Goal: Manage account settings

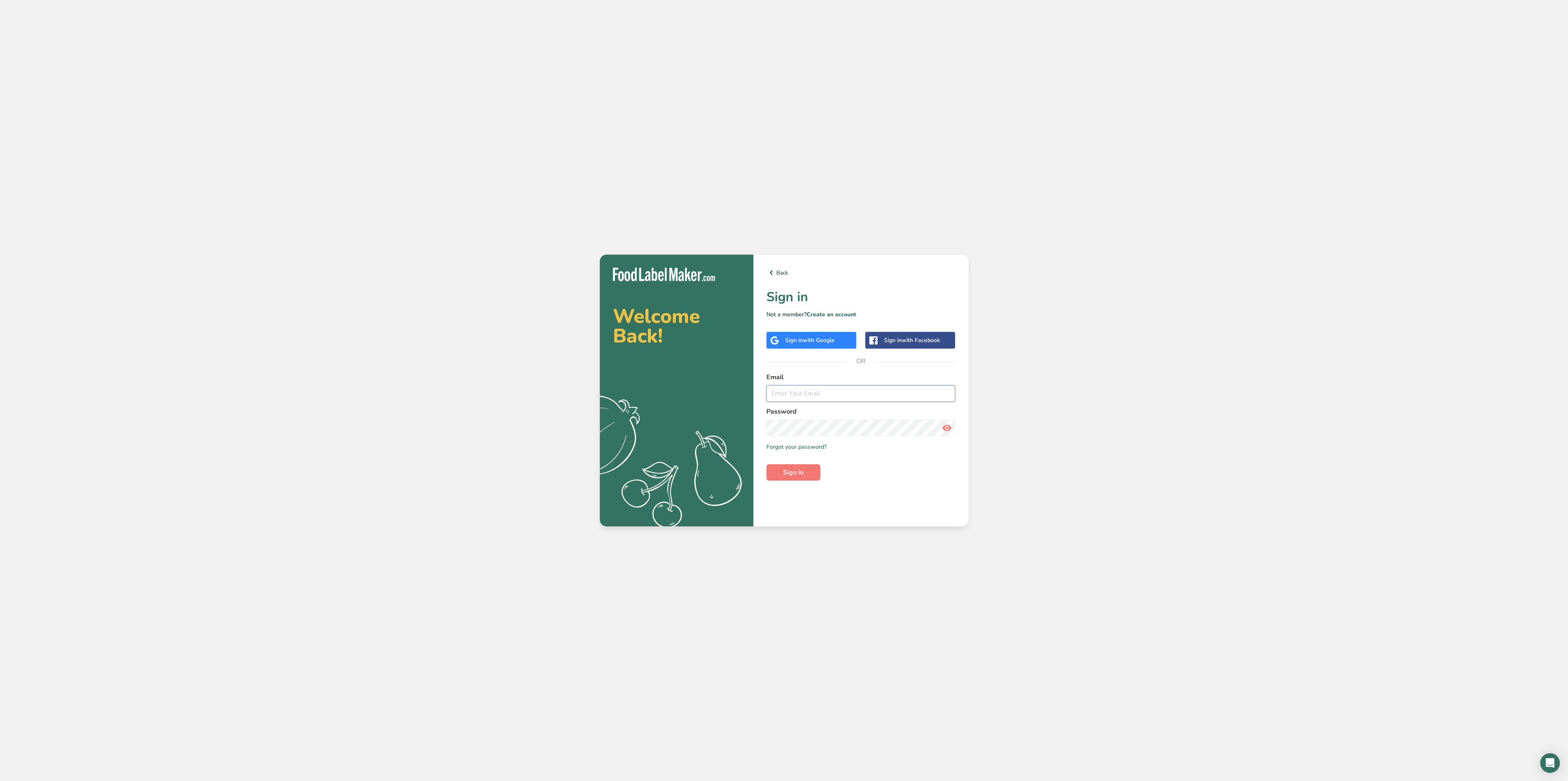
click at [802, 394] on input "email" at bounding box center [861, 393] width 189 height 16
type input "kelvin@thefrittershop.com"
click at [767, 465] on button "Sign in" at bounding box center [793, 473] width 54 height 16
click at [950, 427] on icon at bounding box center [948, 428] width 10 height 15
click at [809, 339] on span "with Google" at bounding box center [819, 340] width 32 height 8
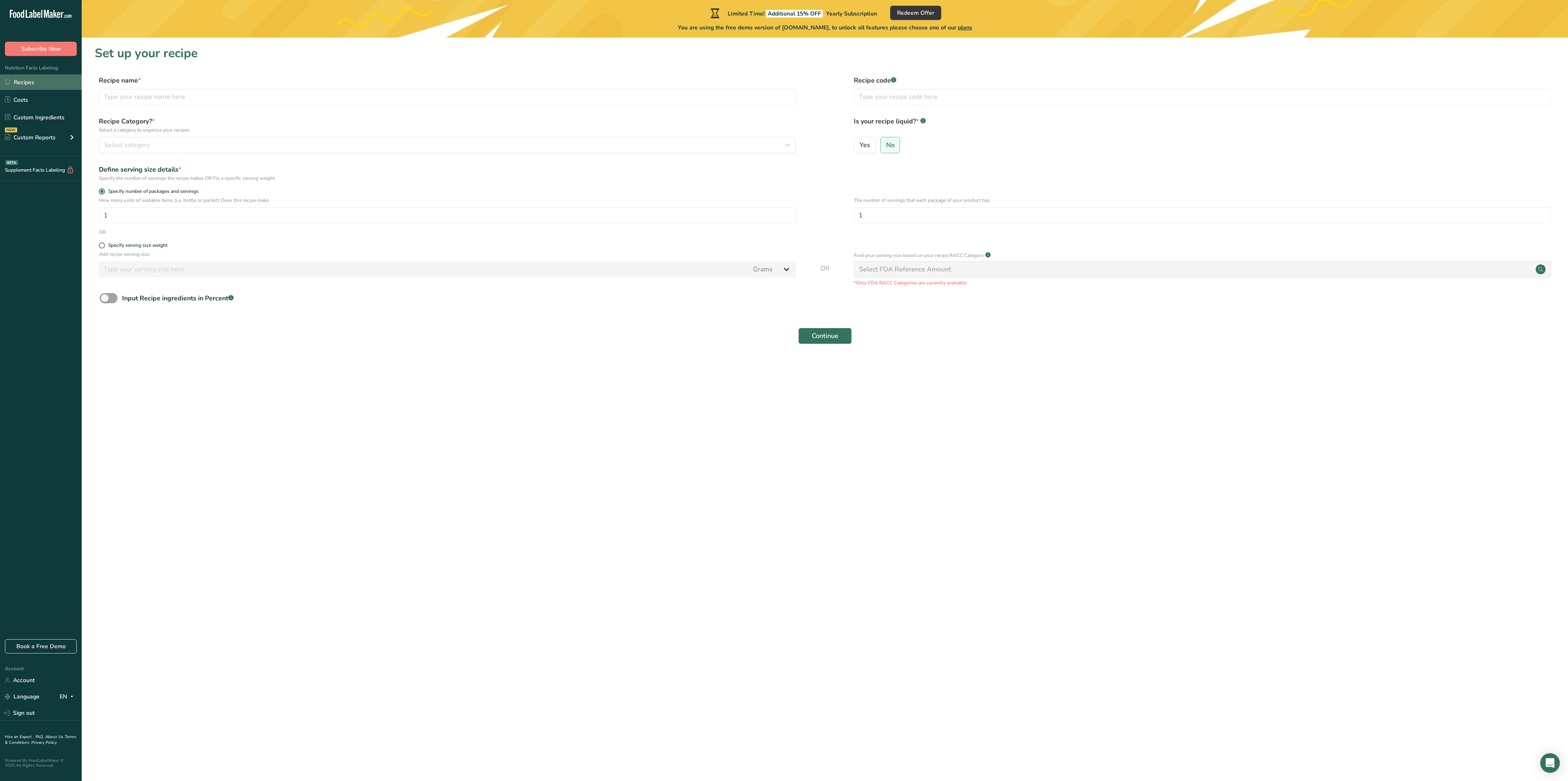
click at [30, 76] on link "Recipes" at bounding box center [41, 83] width 82 height 16
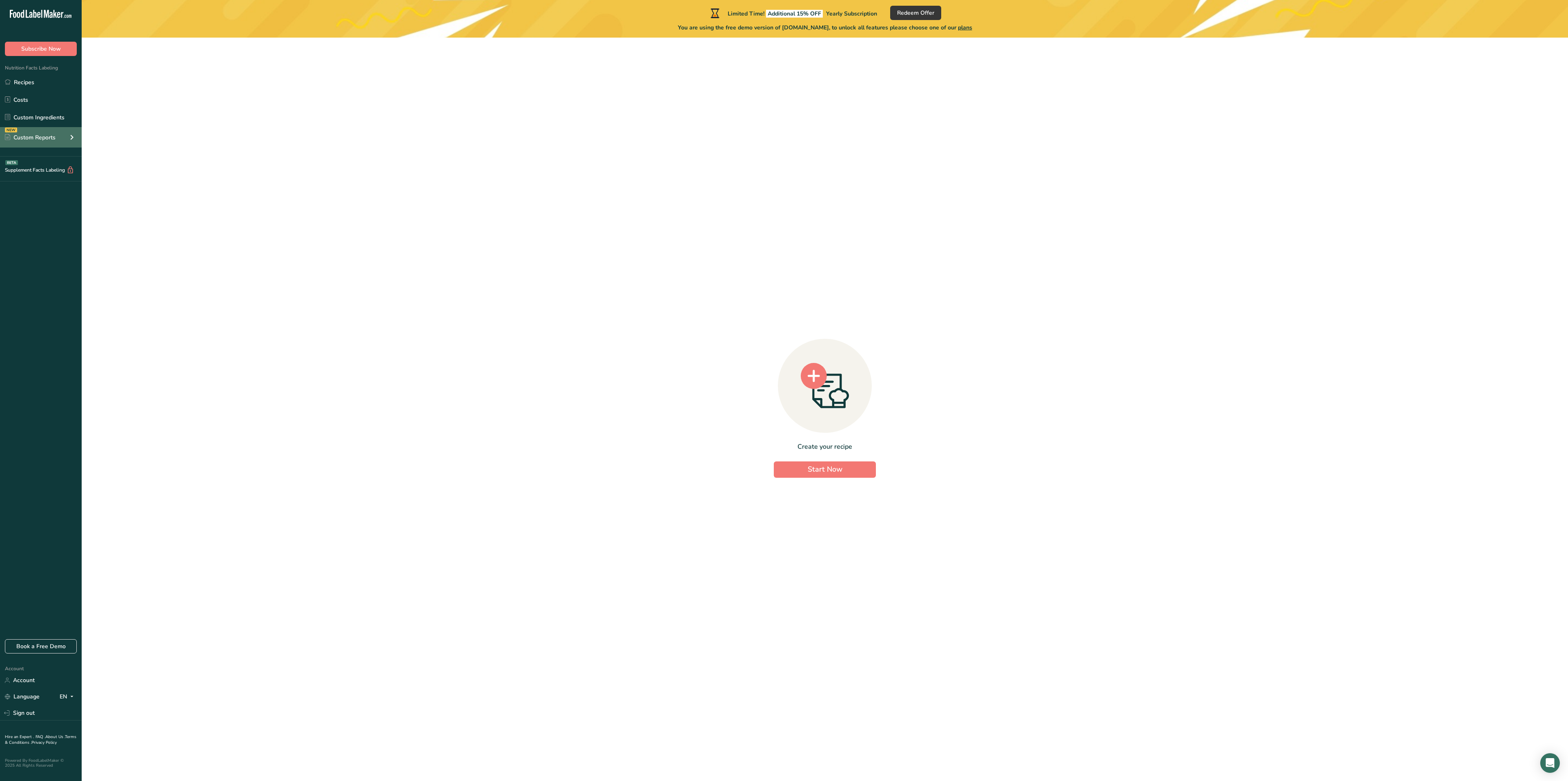
click at [37, 131] on div "NEW Custom Reports" at bounding box center [41, 137] width 82 height 21
click at [35, 115] on link "Custom Ingredients" at bounding box center [41, 117] width 82 height 16
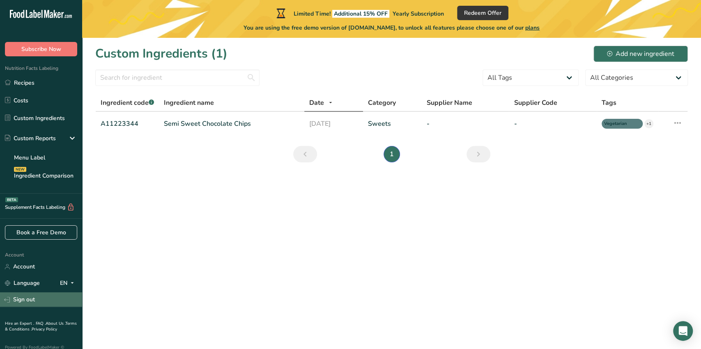
click at [33, 299] on link "Sign out" at bounding box center [41, 299] width 82 height 14
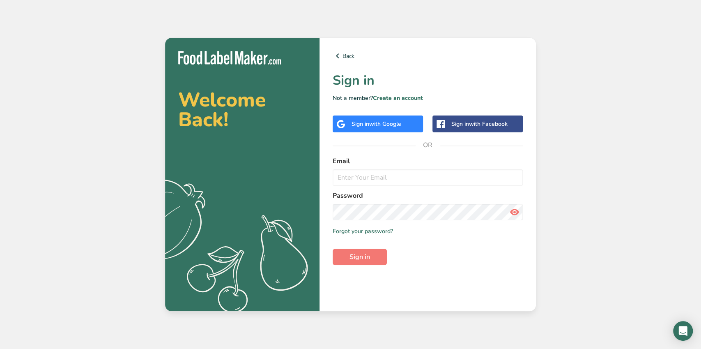
click at [361, 121] on div "Sign in with Google" at bounding box center [377, 124] width 50 height 9
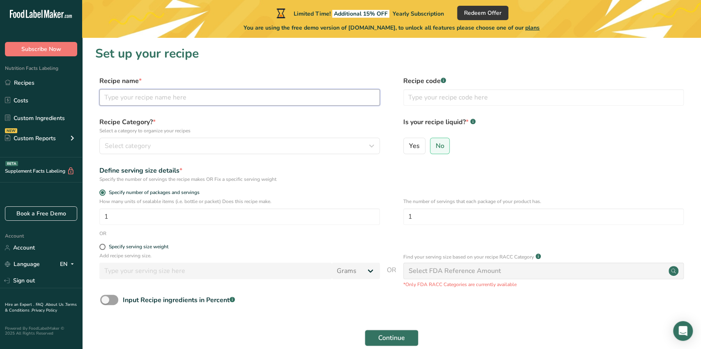
click at [127, 96] on input "text" at bounding box center [239, 97] width 281 height 16
click at [164, 76] on label "Recipe name *" at bounding box center [239, 81] width 281 height 10
click at [23, 77] on link "Recipes" at bounding box center [41, 83] width 82 height 16
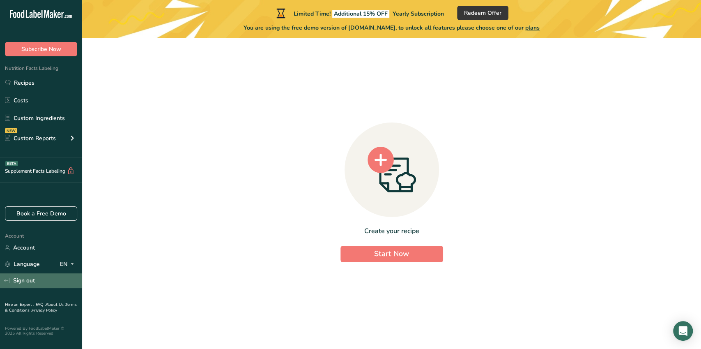
click at [19, 279] on link "Sign out" at bounding box center [41, 280] width 82 height 14
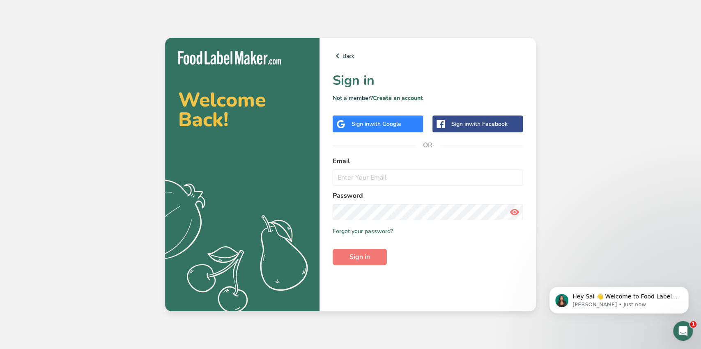
click at [374, 120] on span "with Google" at bounding box center [385, 124] width 32 height 8
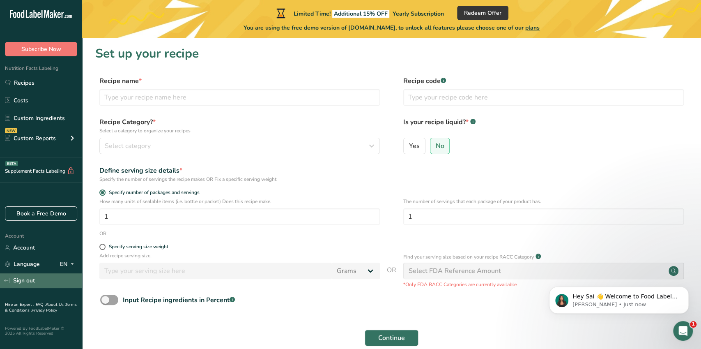
click at [24, 281] on link "Sign out" at bounding box center [41, 280] width 82 height 14
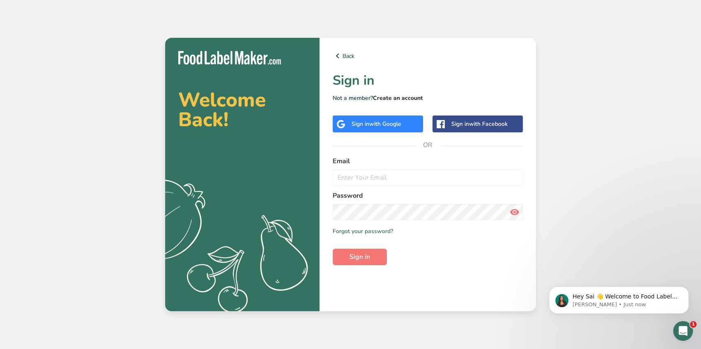
click at [393, 96] on link "Create an account" at bounding box center [398, 98] width 50 height 8
click at [381, 124] on span "with Google" at bounding box center [385, 124] width 32 height 8
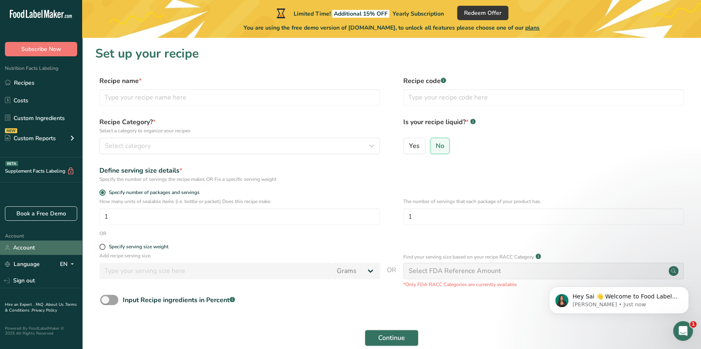
click at [22, 243] on link "Account" at bounding box center [41, 247] width 82 height 14
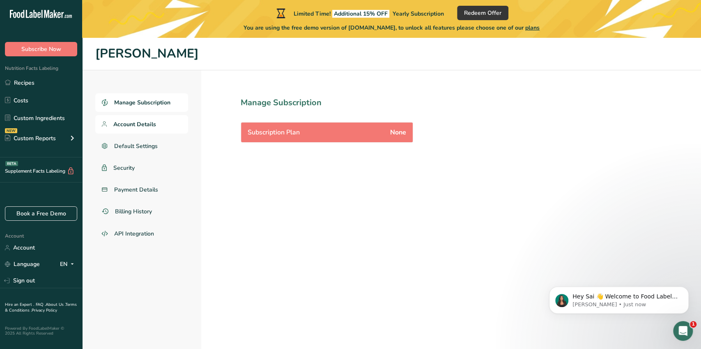
click at [144, 124] on span "Account Details" at bounding box center [134, 124] width 43 height 9
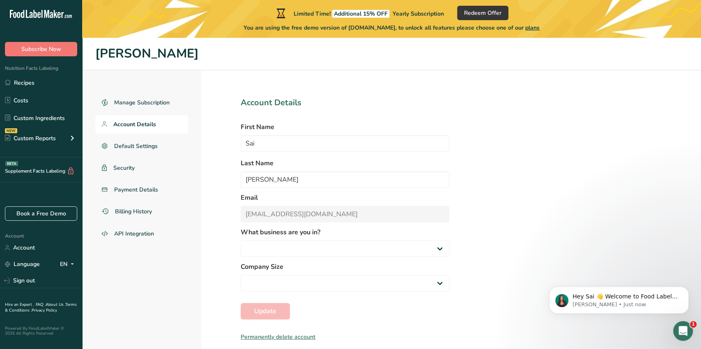
scroll to position [38, 0]
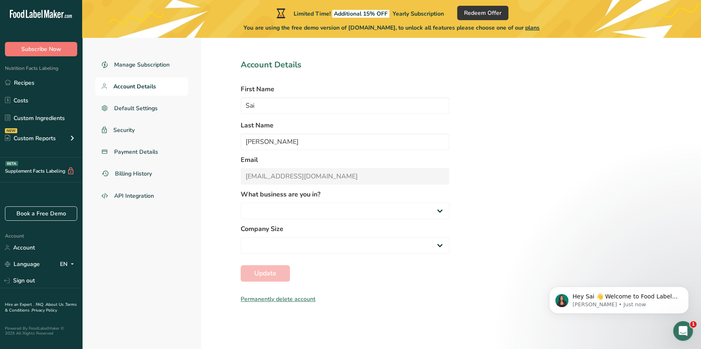
select select "1"
click at [140, 61] on span "Manage Subscription" at bounding box center [142, 64] width 56 height 9
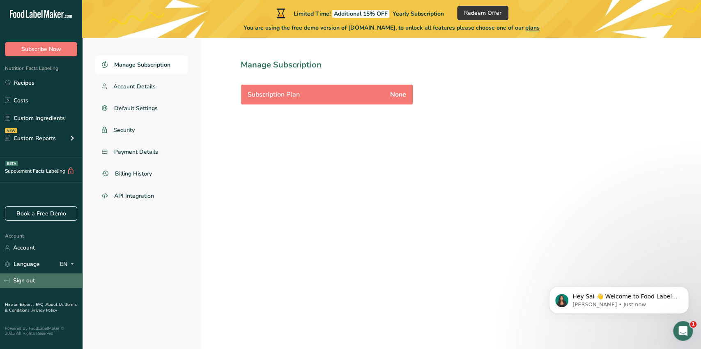
click at [25, 285] on link "Sign out" at bounding box center [41, 280] width 82 height 14
